Goal: Complete application form: Complete application form

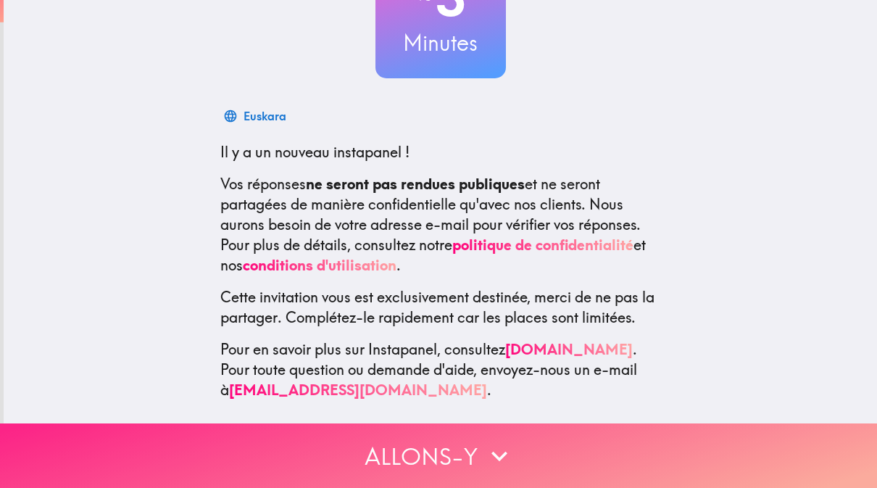
click at [615, 472] on button "Allons-y" at bounding box center [438, 455] width 877 height 64
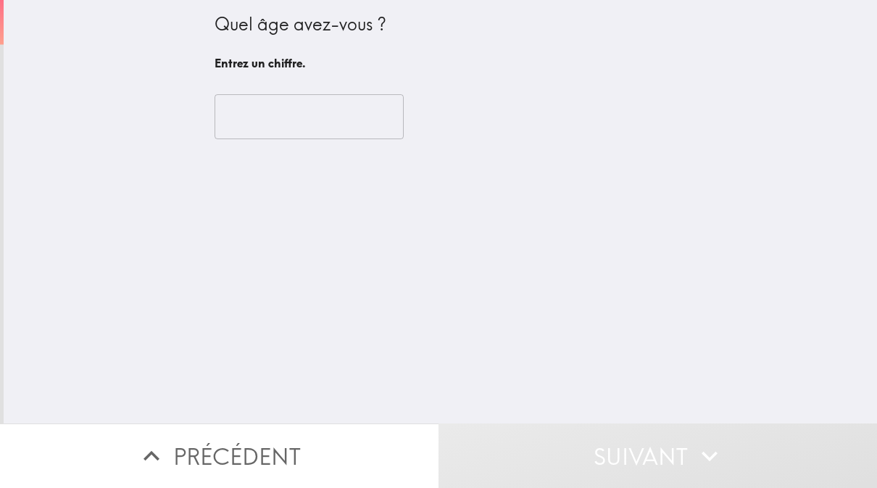
click at [369, 123] on input "number" at bounding box center [308, 116] width 189 height 45
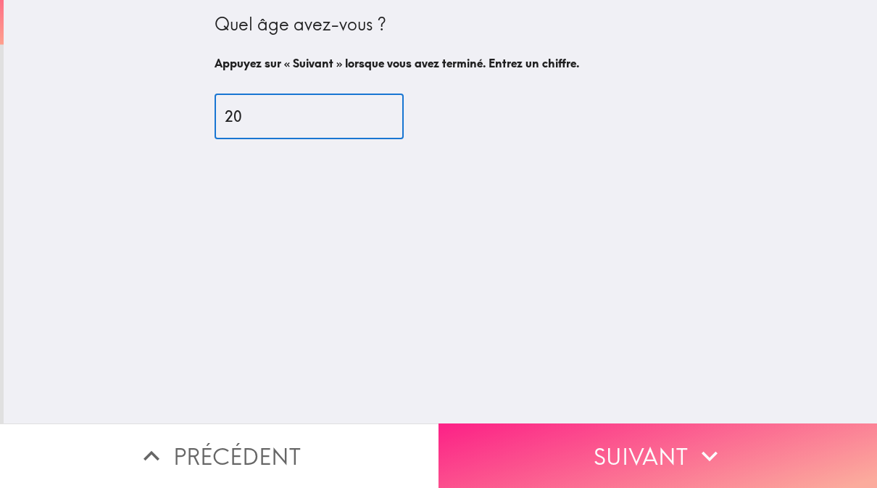
type input "20"
click at [705, 443] on icon "button" at bounding box center [709, 456] width 32 height 32
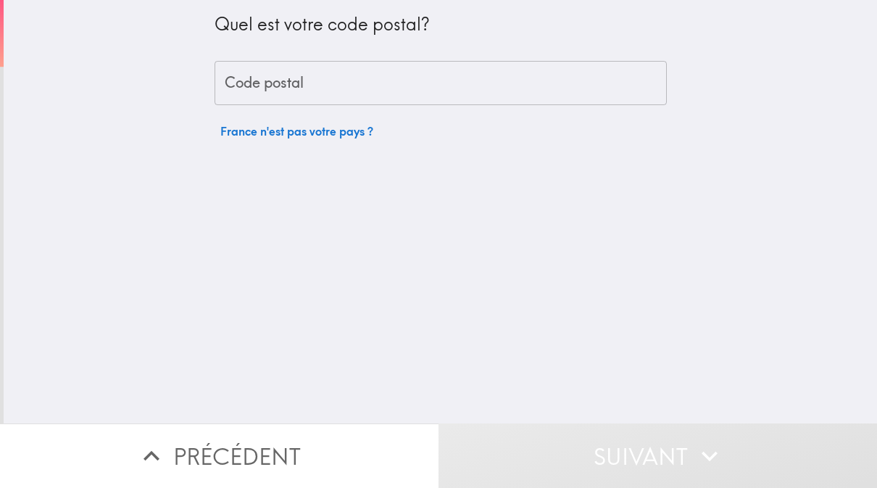
click at [567, 83] on input "Code postal" at bounding box center [440, 83] width 452 height 45
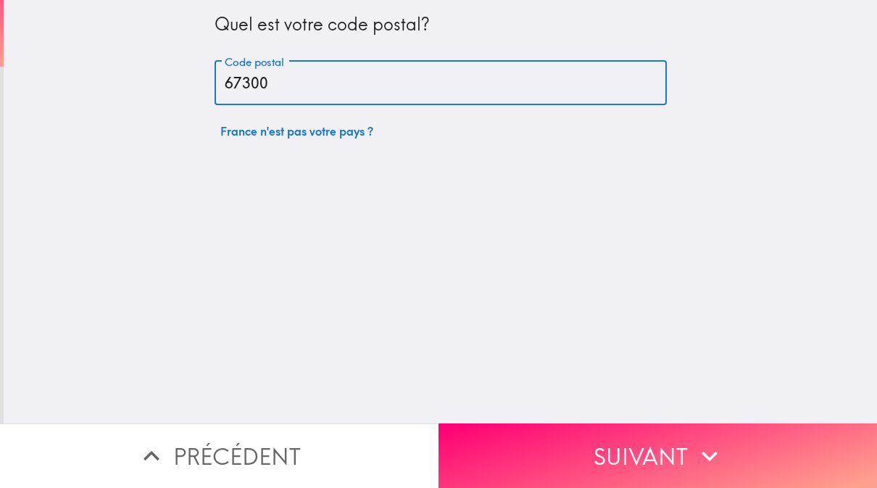
type input "67300"
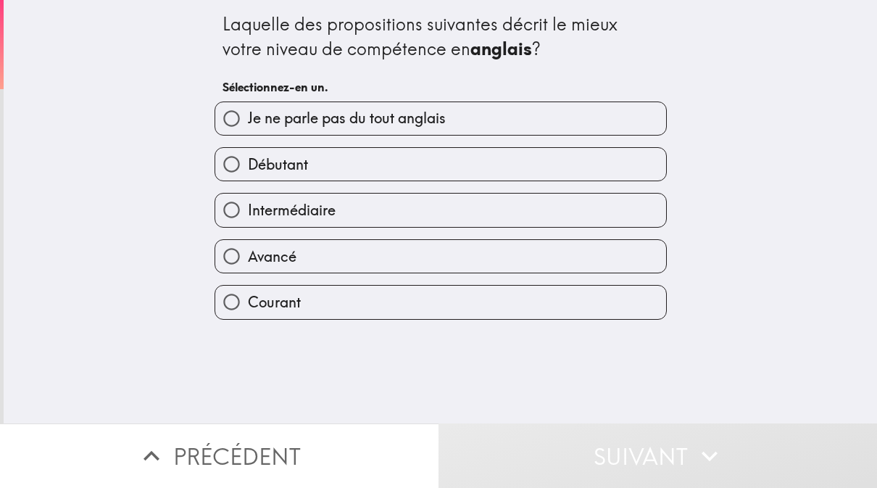
click at [587, 225] on label "Intermédiaire" at bounding box center [440, 209] width 451 height 33
click at [248, 225] on input "Intermédiaire" at bounding box center [231, 209] width 33 height 33
radio input "true"
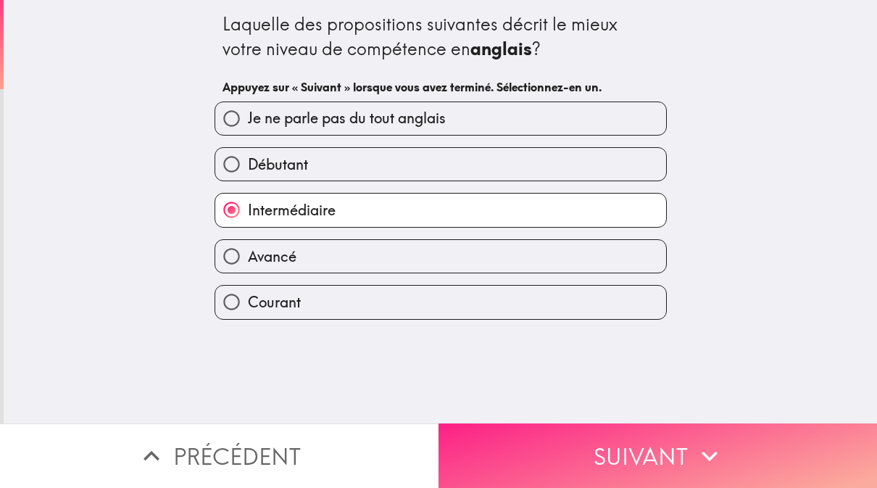
click at [627, 462] on button "Suivant" at bounding box center [657, 455] width 438 height 64
